Goal: Navigation & Orientation: Find specific page/section

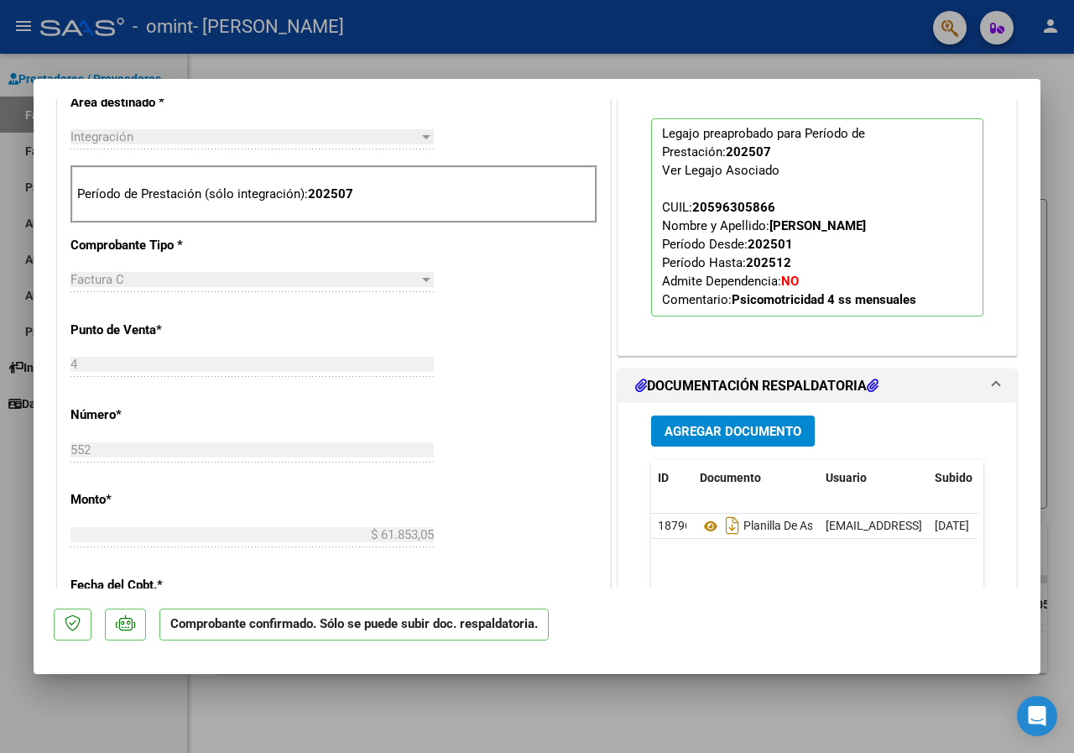
scroll to position [839, 0]
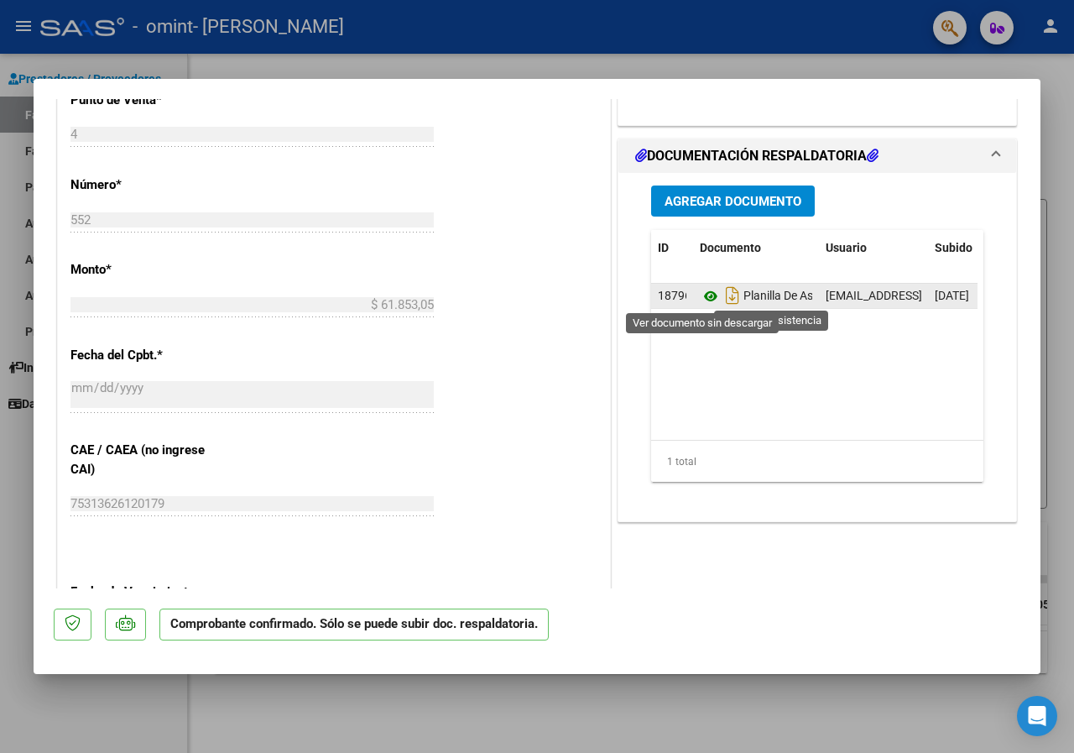
click at [705, 300] on icon at bounding box center [711, 296] width 22 height 20
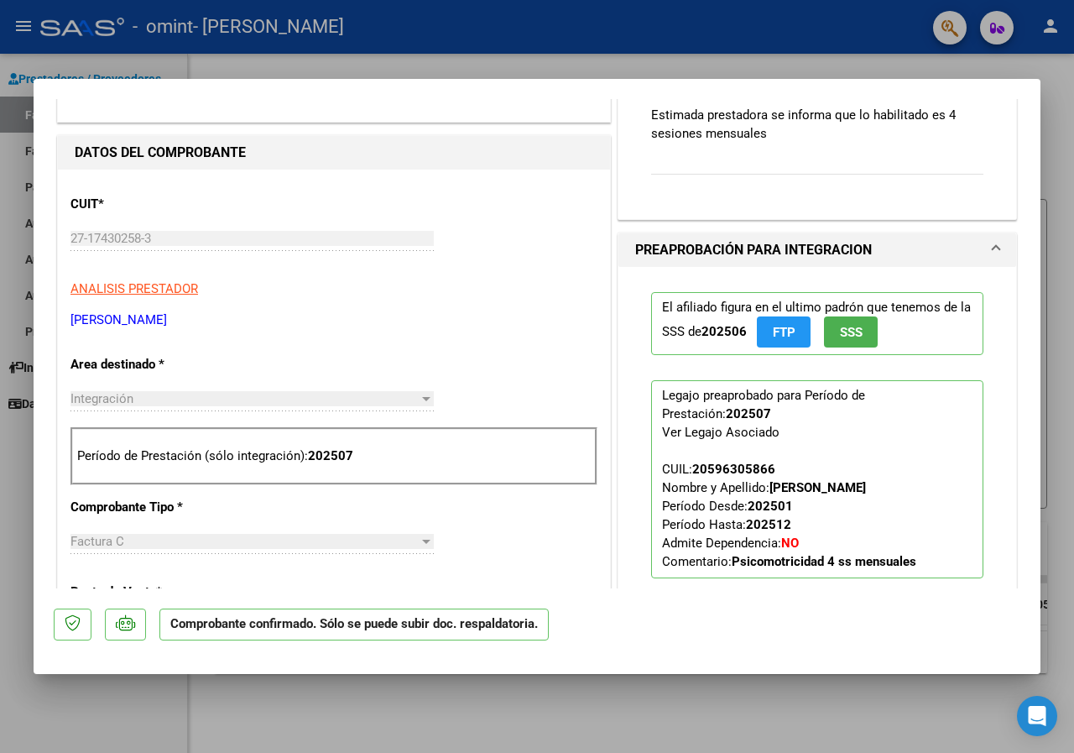
scroll to position [0, 0]
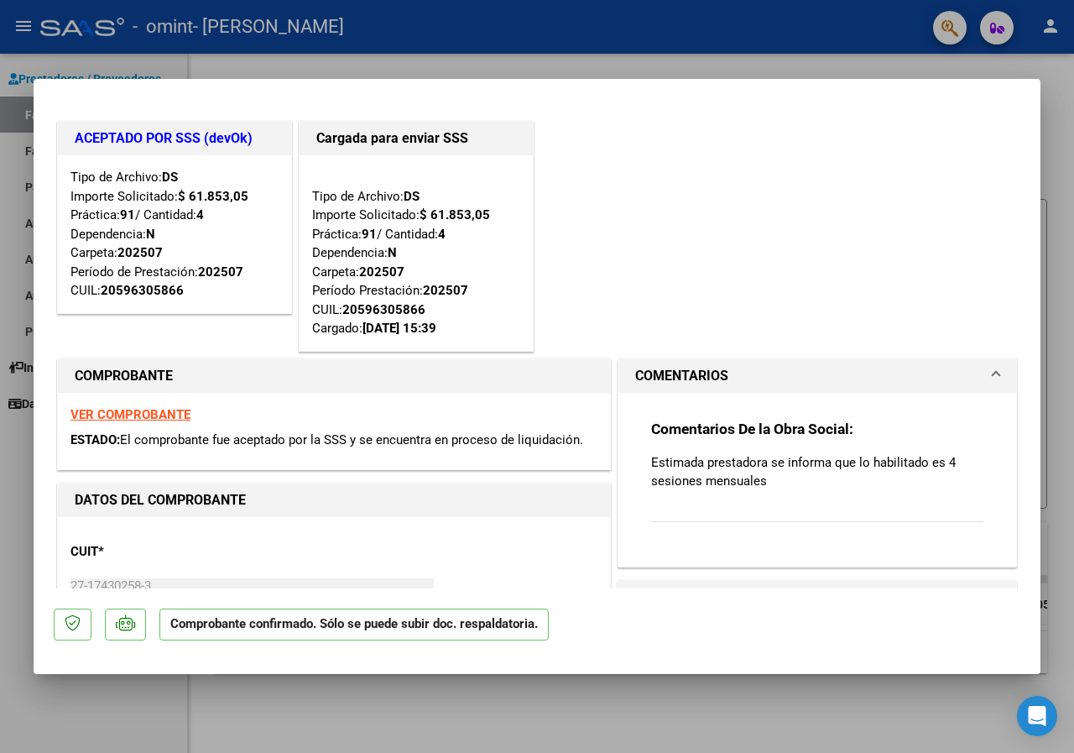
click at [760, 476] on p "Estimada prestadora se informa que lo habilitado es 4 sesiones mensuales" at bounding box center [817, 471] width 332 height 37
click at [336, 443] on span "El comprobante fue aceptado por la SSS y se encuentra en proceso de liquidación." at bounding box center [351, 439] width 463 height 15
click at [1059, 106] on div at bounding box center [537, 376] width 1074 height 753
type input "$ 0,00"
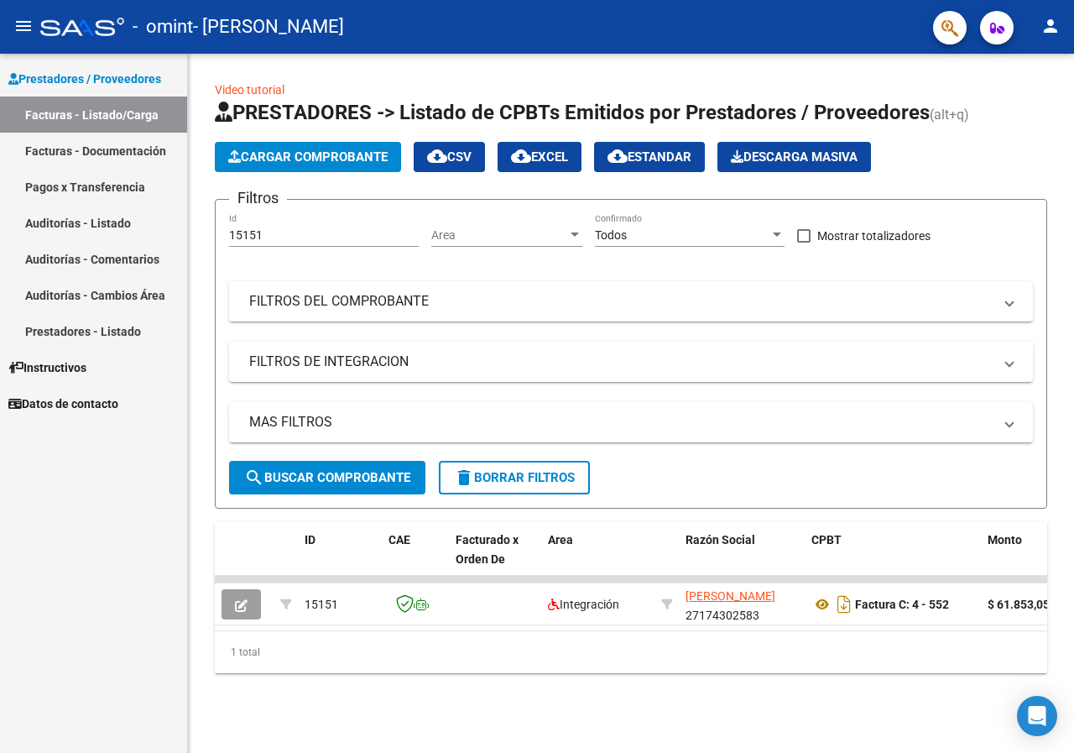
click at [120, 81] on span "Prestadores / Proveedores" at bounding box center [84, 79] width 153 height 18
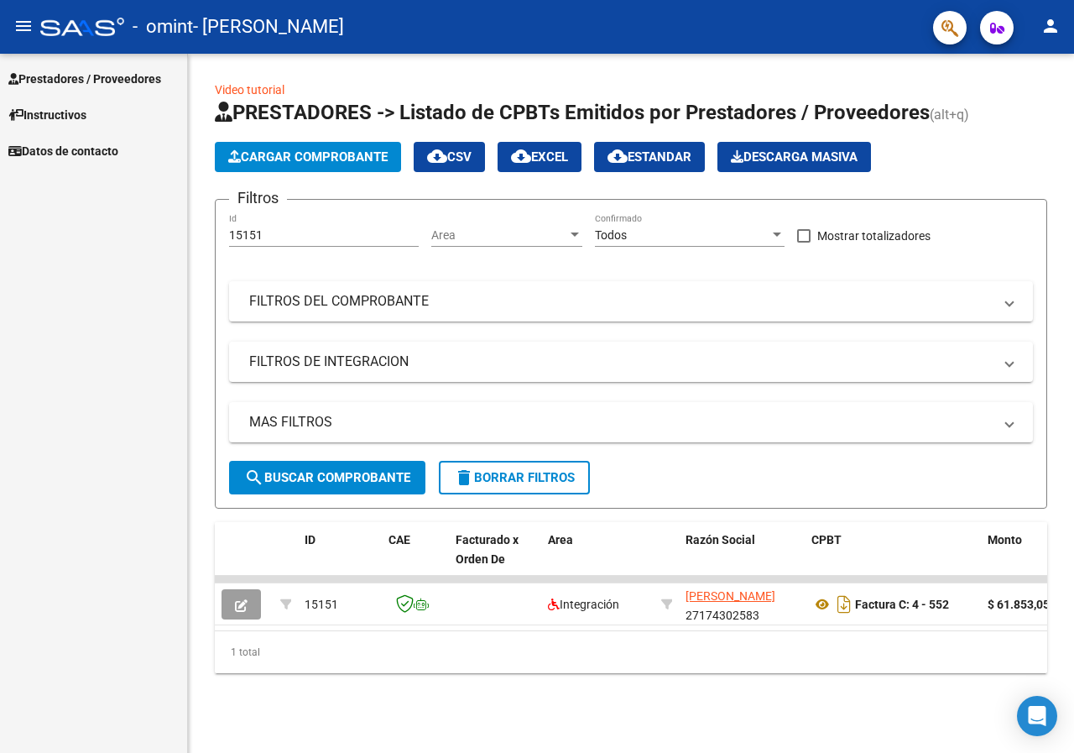
click at [120, 81] on span "Prestadores / Proveedores" at bounding box center [84, 79] width 153 height 18
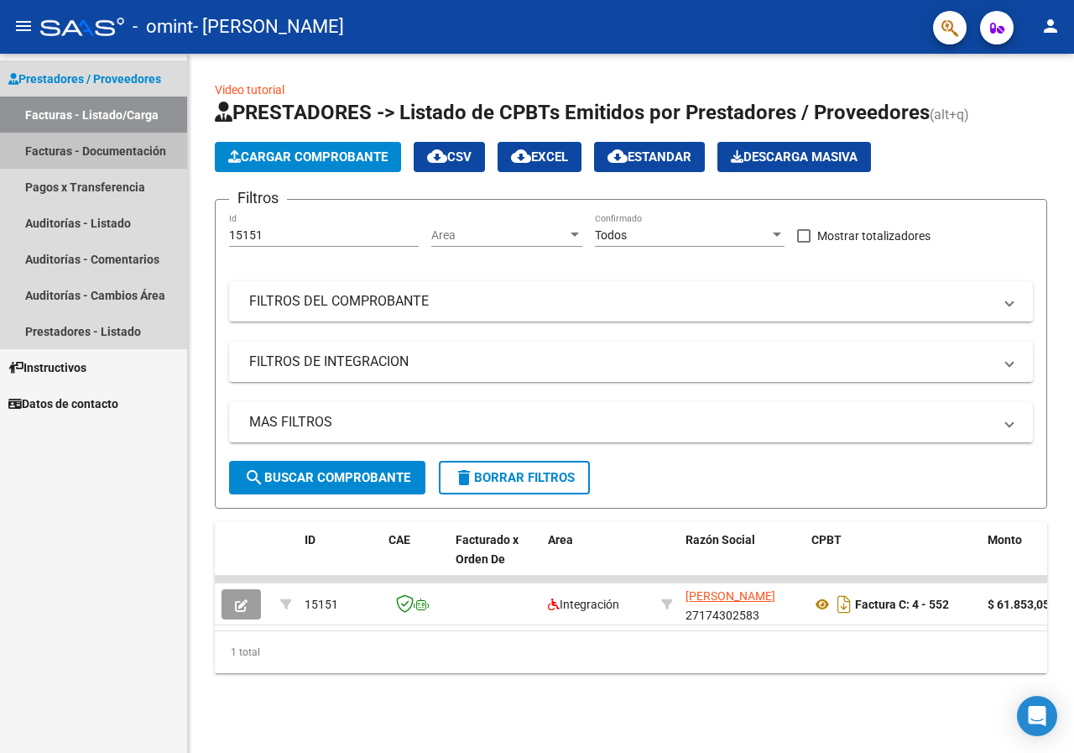
click at [127, 157] on link "Facturas - Documentación" at bounding box center [93, 151] width 187 height 36
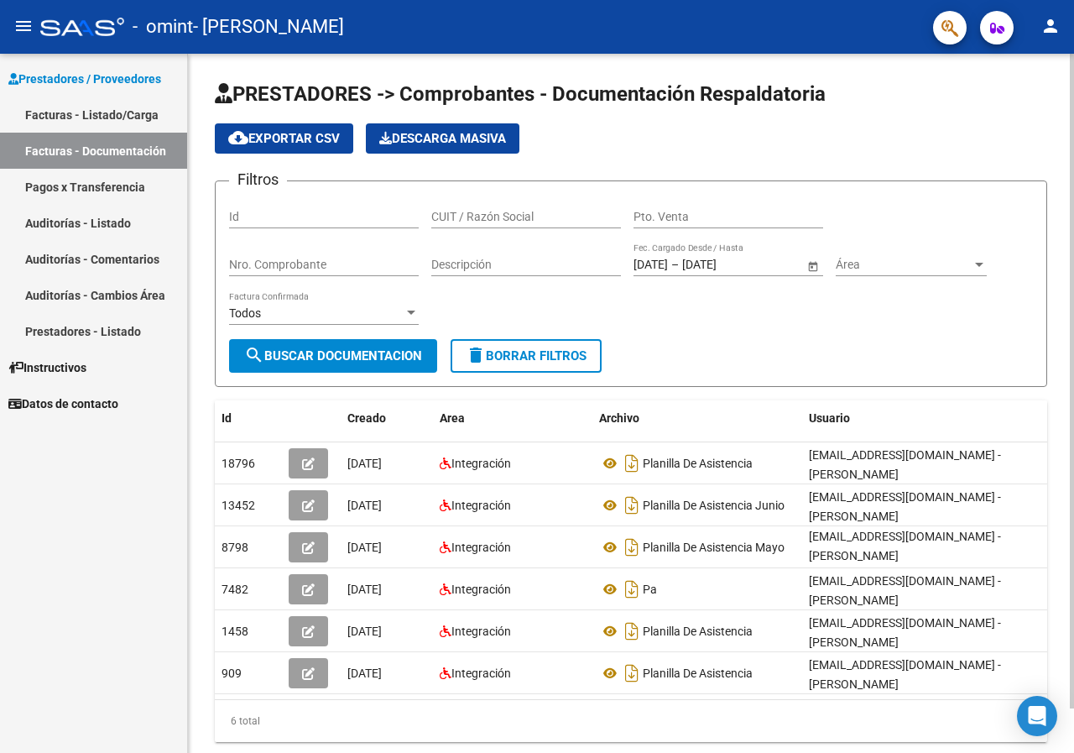
click at [382, 306] on div "Todos" at bounding box center [316, 313] width 175 height 14
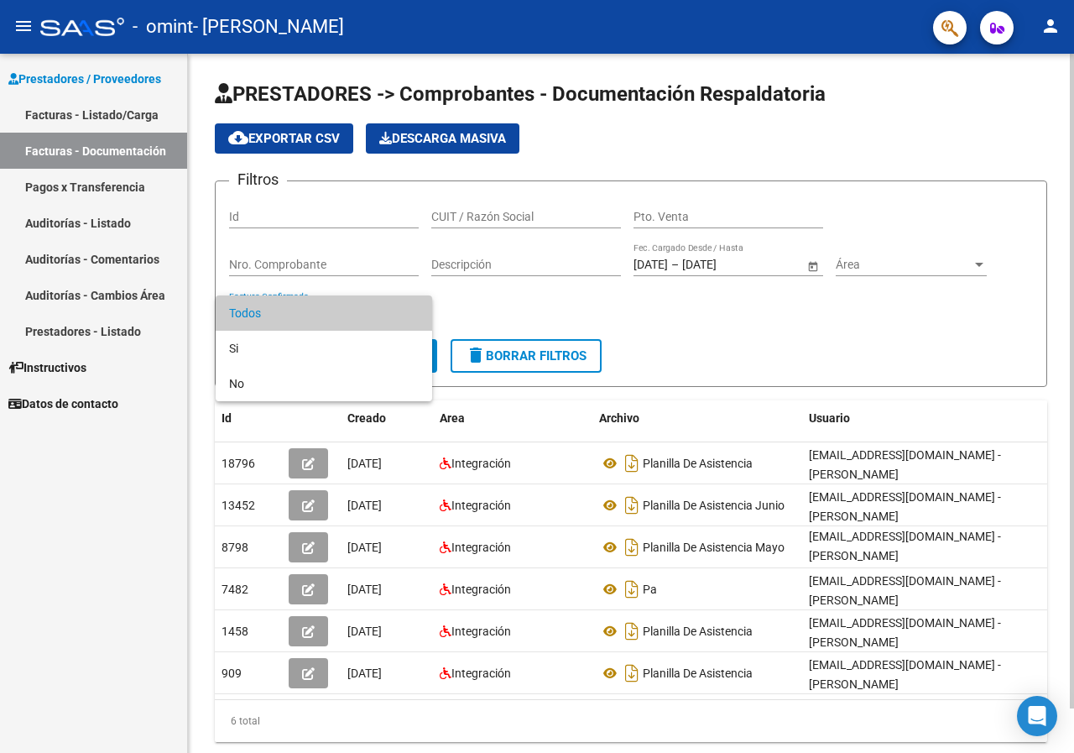
click at [382, 305] on span "Todos" at bounding box center [324, 312] width 190 height 35
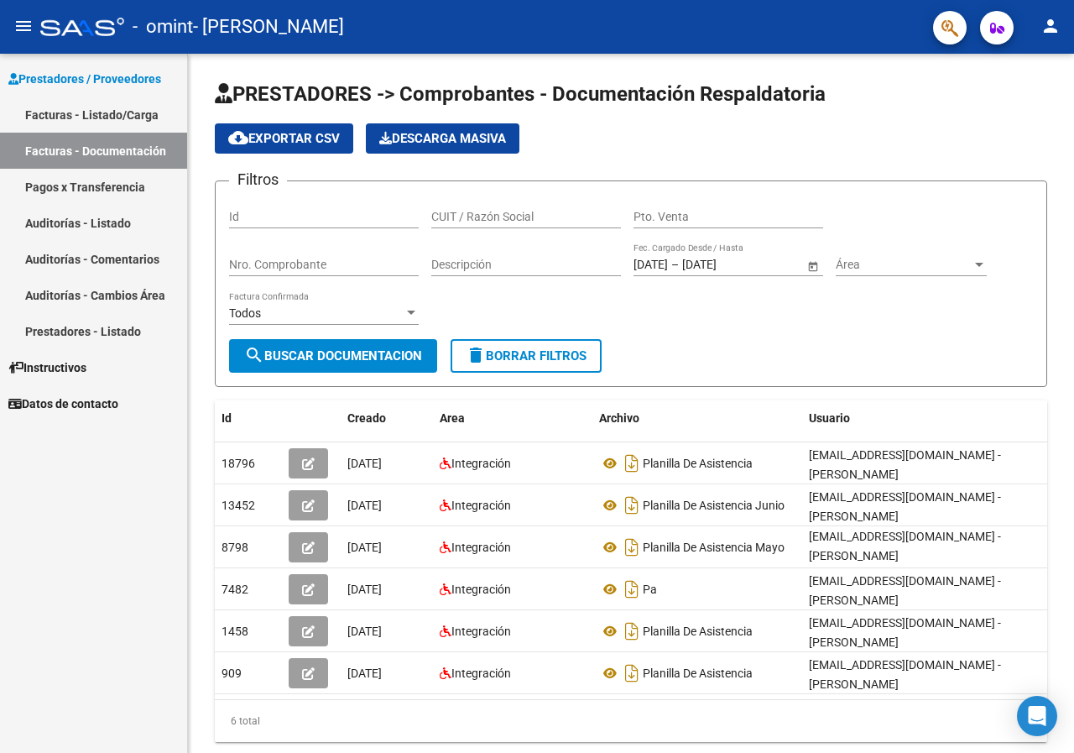
click at [69, 503] on div "Prestadores / Proveedores Facturas - Listado/Carga Facturas - Documentación Pag…" at bounding box center [93, 403] width 187 height 699
click at [383, 427] on div "Creado" at bounding box center [386, 418] width 79 height 19
click at [117, 182] on link "Pagos x Transferencia" at bounding box center [93, 187] width 187 height 36
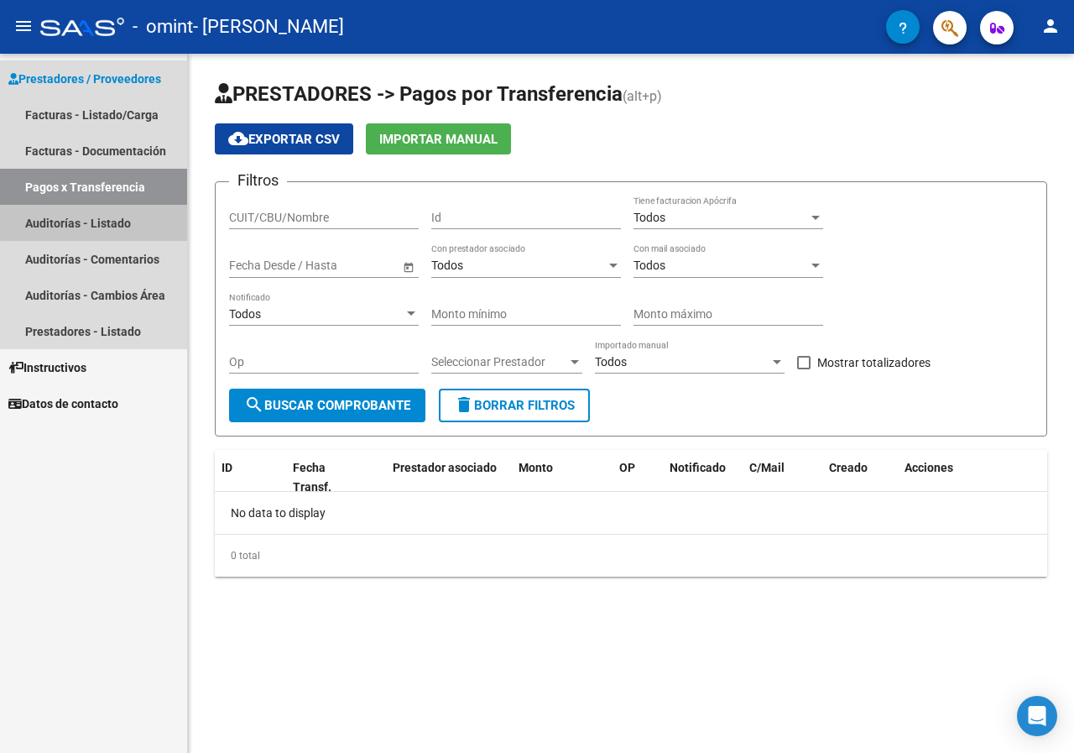
click at [102, 210] on link "Auditorías - Listado" at bounding box center [93, 223] width 187 height 36
